Goal: Task Accomplishment & Management: Use online tool/utility

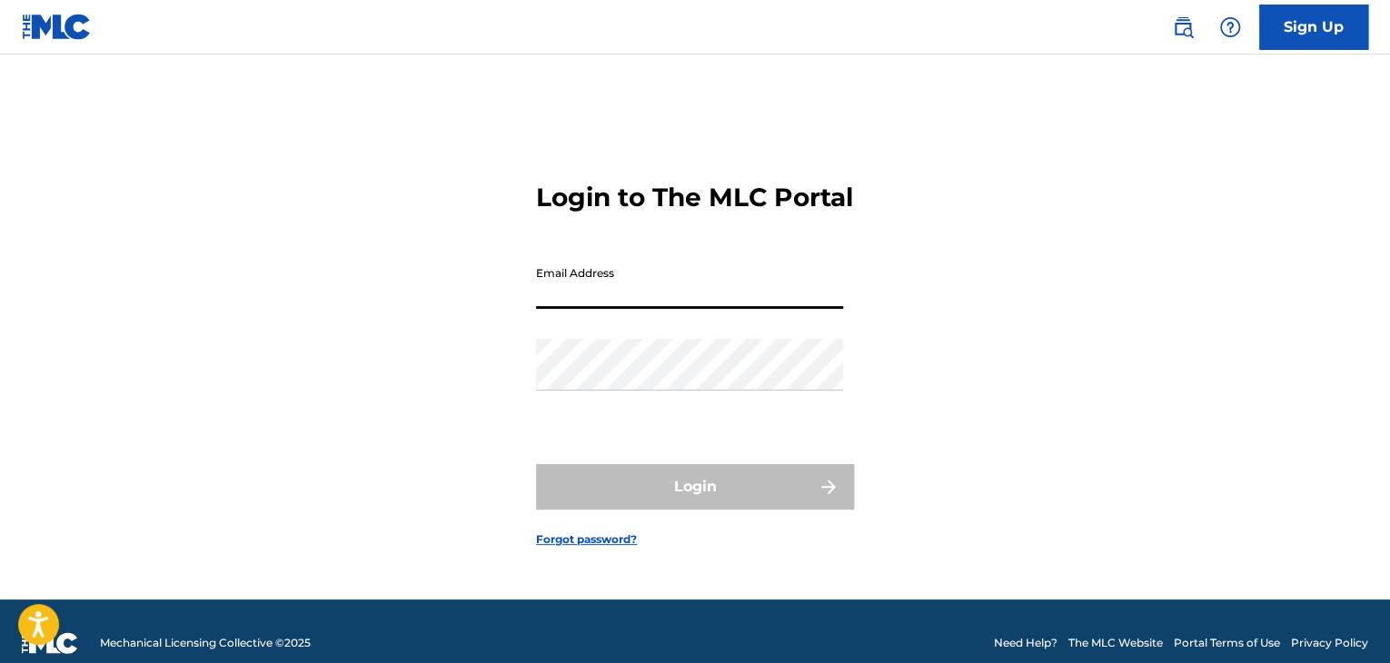
paste input "[EMAIL_ADDRESS][DOMAIN_NAME]"
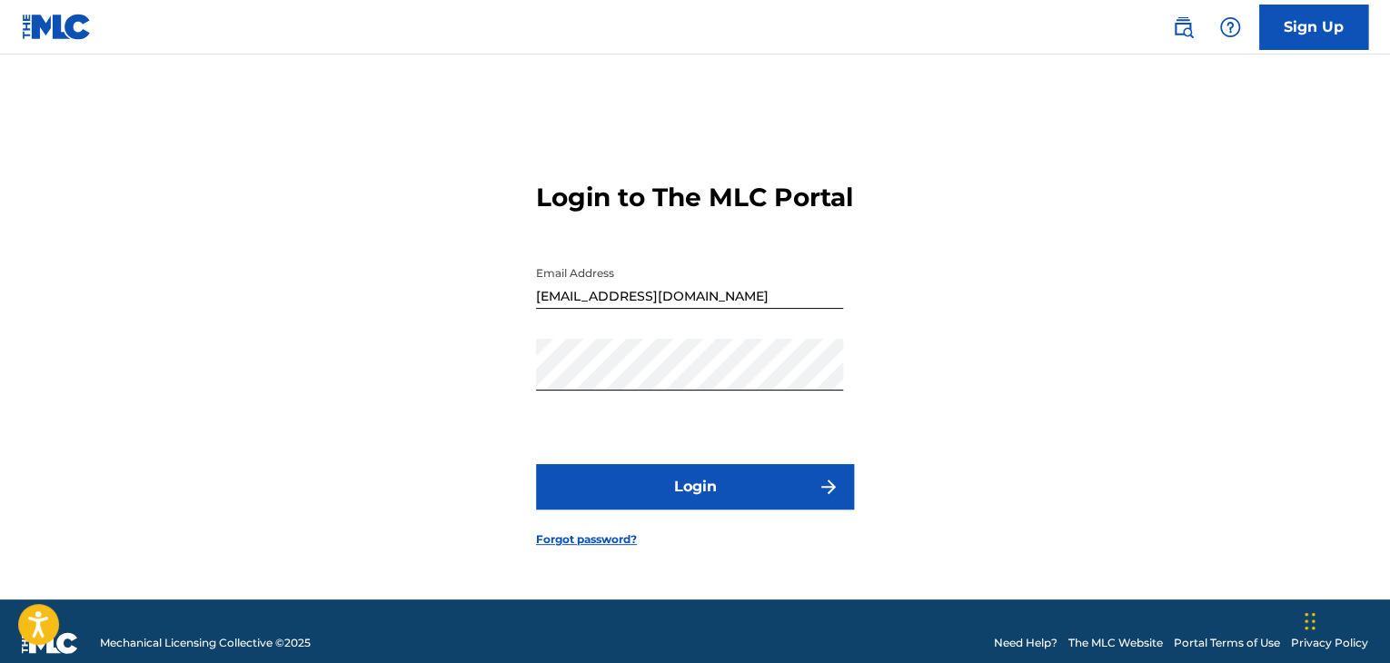
click at [633, 497] on button "Login" at bounding box center [695, 486] width 318 height 45
drag, startPoint x: 659, startPoint y: 310, endPoint x: 473, endPoint y: 319, distance: 185.5
click at [473, 319] on div "Login to The MLC Portal Email Address [EMAIL_ADDRESS][DOMAIN_NAME] Password Log…" at bounding box center [695, 350] width 1272 height 500
paste input
click at [429, 379] on div "Login to The MLC Portal Email Address [DOMAIN_NAME] Password Login Forgot passw…" at bounding box center [695, 350] width 1272 height 500
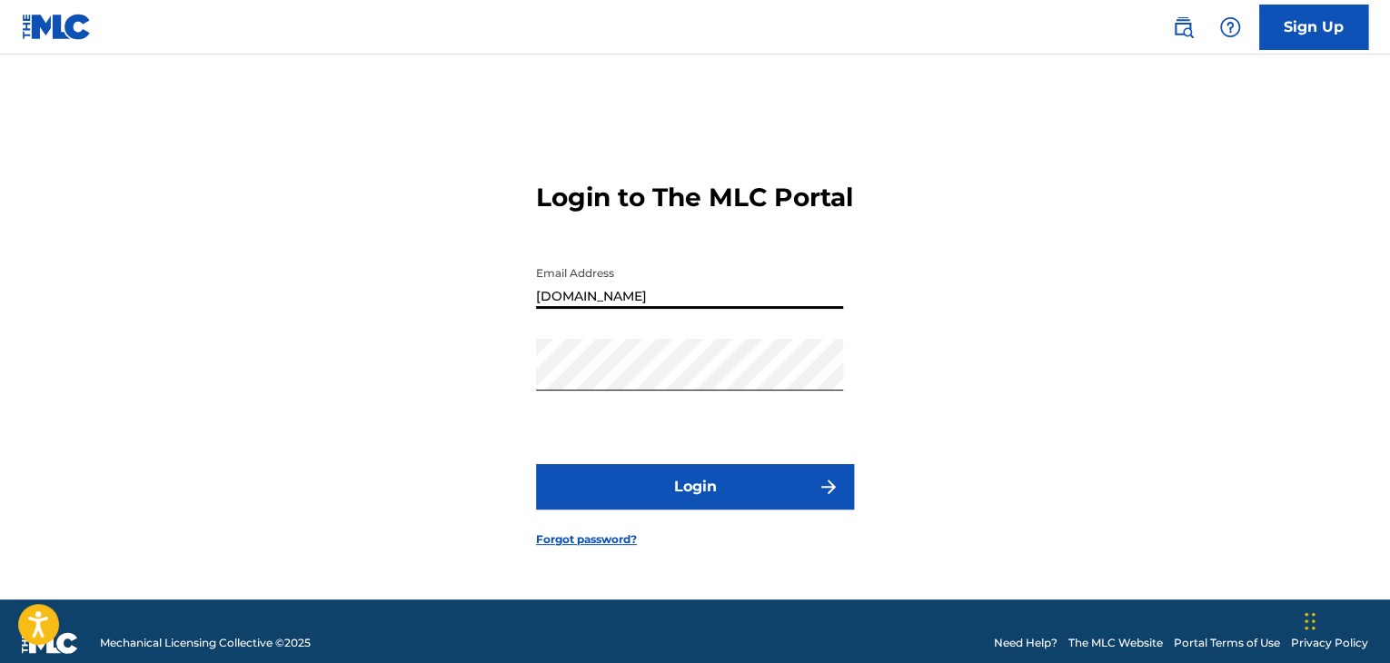
drag, startPoint x: 608, startPoint y: 312, endPoint x: 330, endPoint y: 297, distance: 278.4
click at [330, 297] on div "Login to The MLC Portal Email Address [DOMAIN_NAME] Password Login Forgot passw…" at bounding box center [695, 350] width 1272 height 500
paste input "cbf@"
type input "[EMAIL_ADDRESS][DOMAIN_NAME]"
click at [632, 510] on button "Login" at bounding box center [695, 486] width 318 height 45
